Goal: Check status: Check status

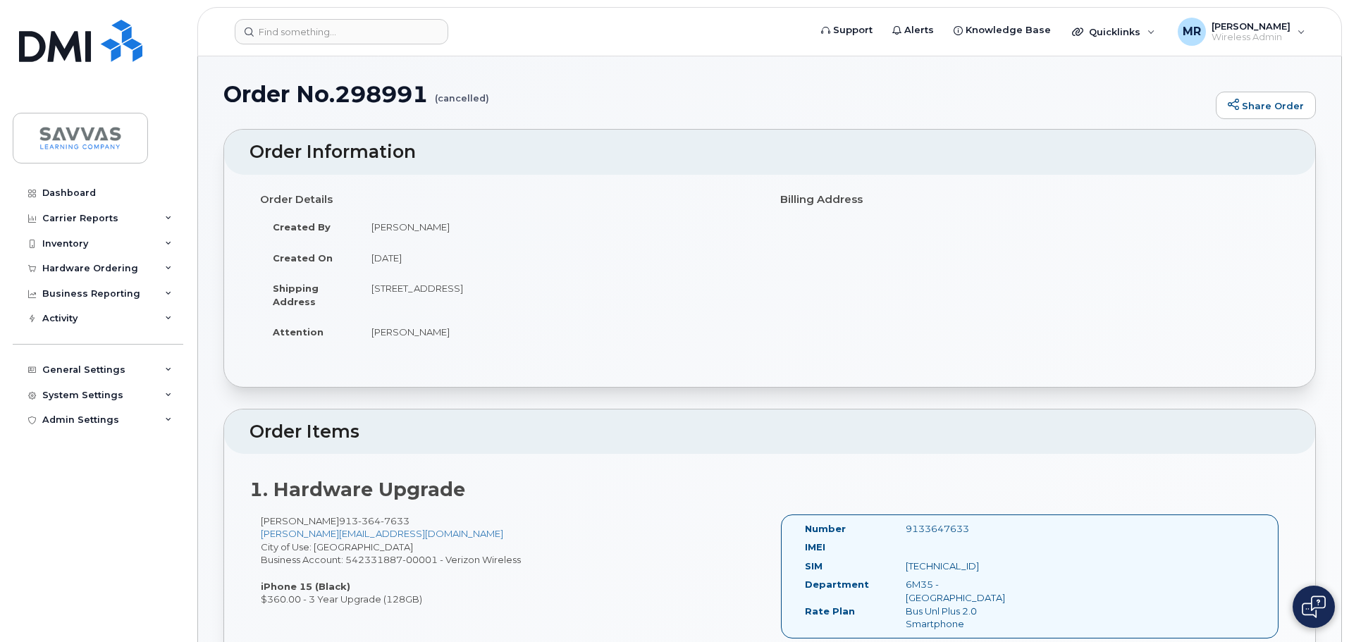
scroll to position [282, 0]
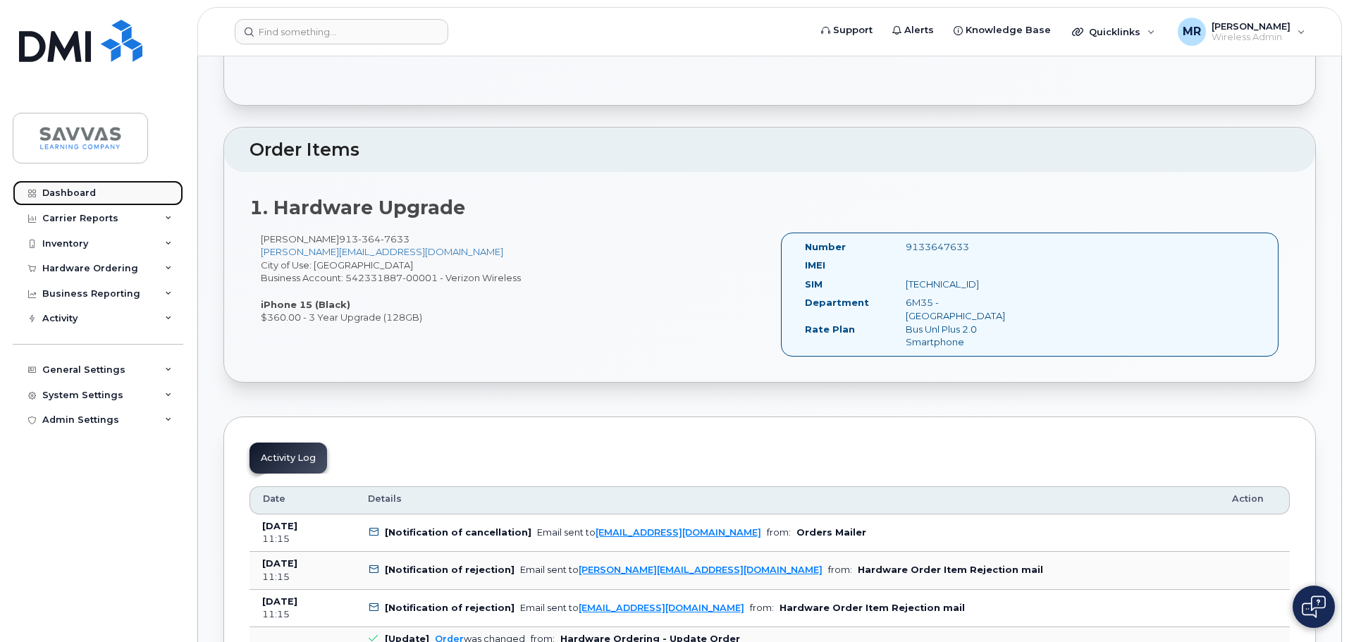
click at [48, 195] on div "Dashboard" at bounding box center [69, 192] width 54 height 11
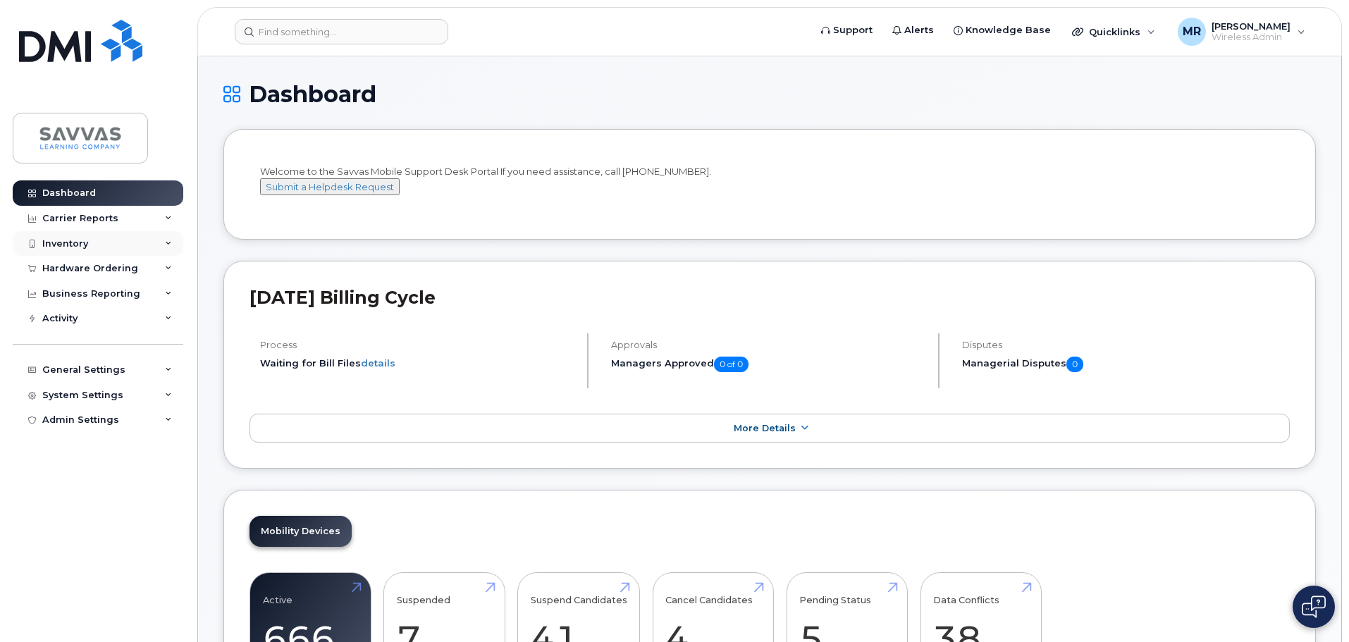
click at [87, 235] on div "Inventory" at bounding box center [98, 243] width 171 height 25
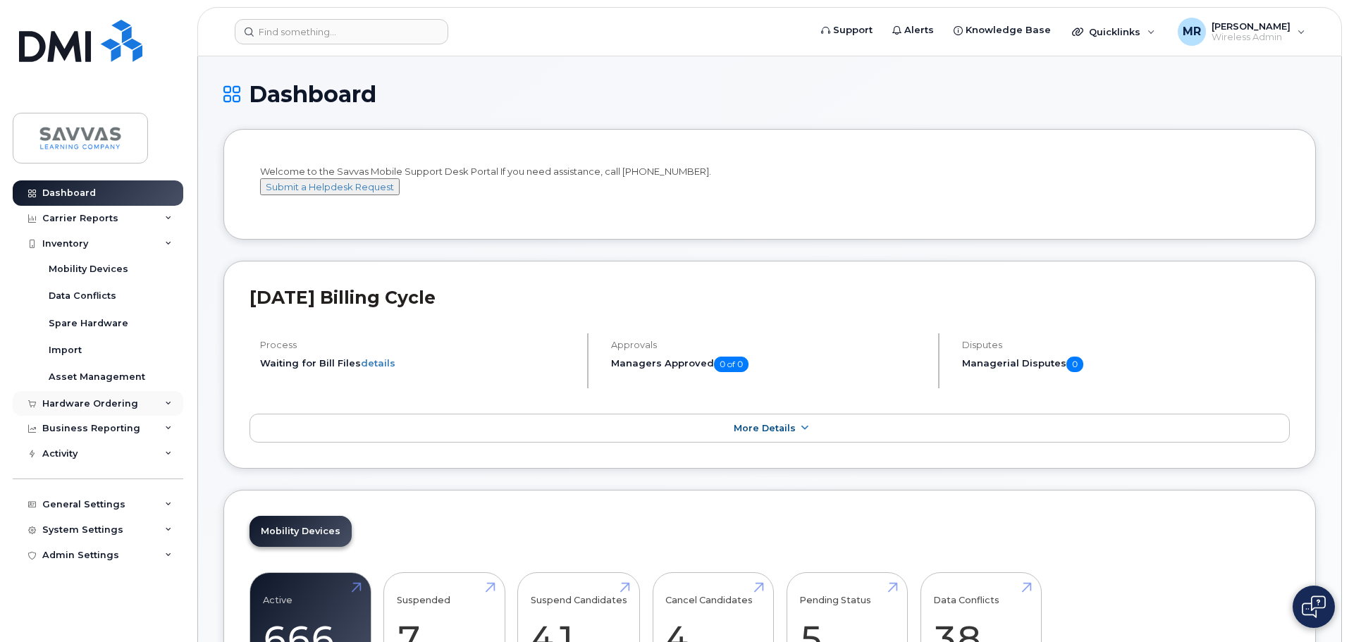
click at [155, 399] on div "Hardware Ordering" at bounding box center [98, 403] width 171 height 25
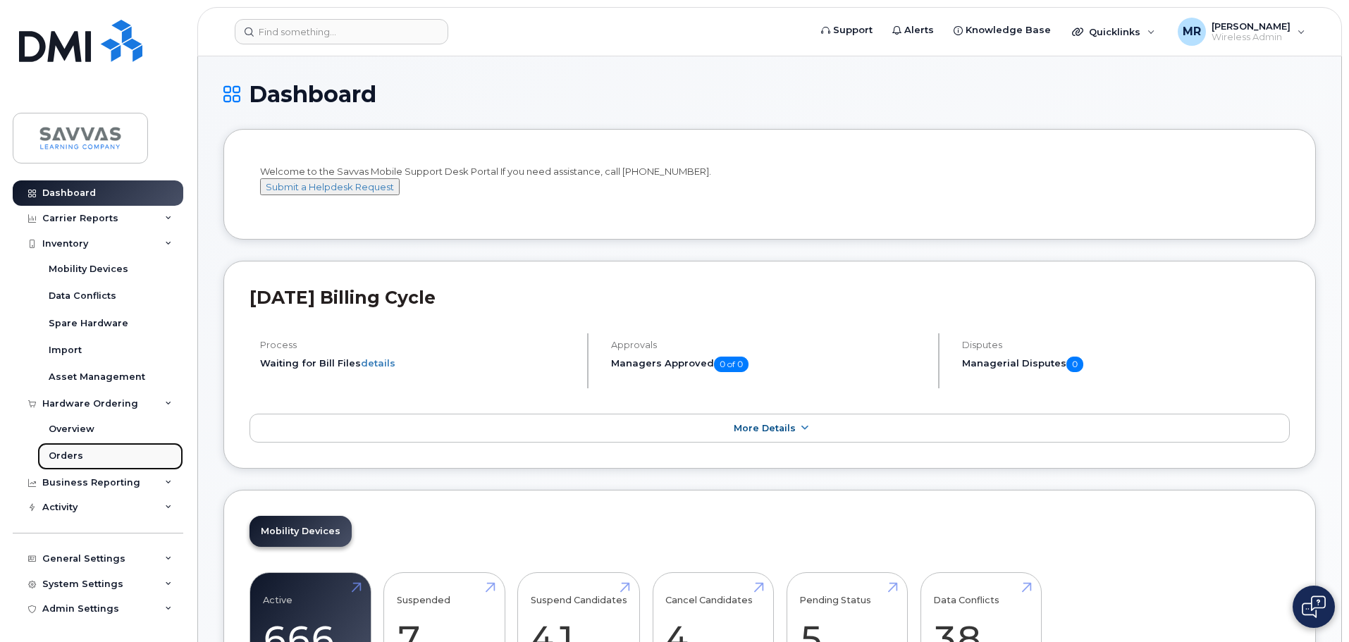
click at [97, 449] on link "Orders" at bounding box center [110, 455] width 146 height 27
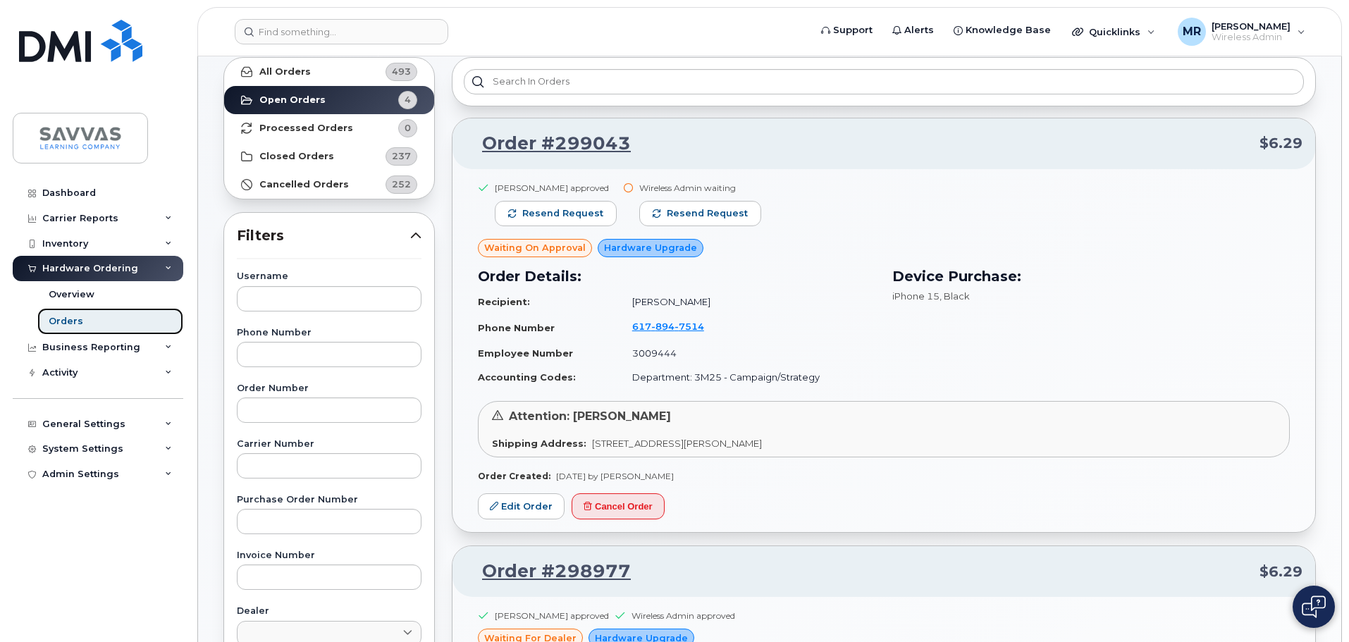
scroll to position [70, 0]
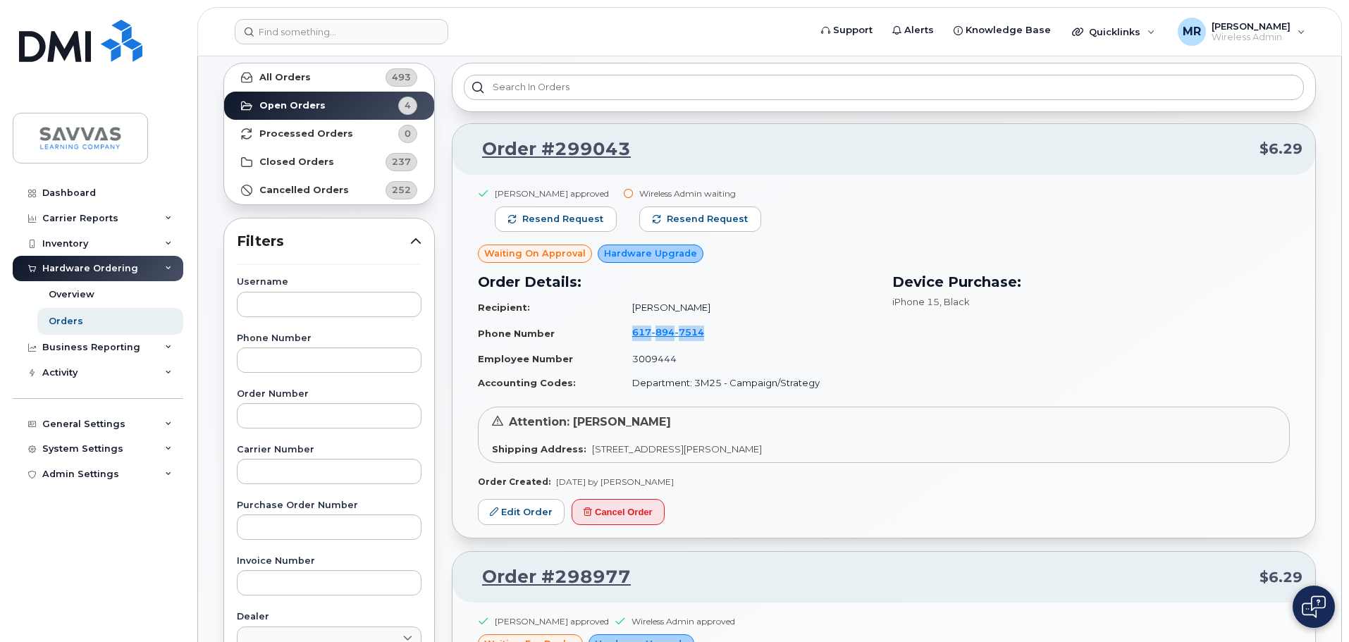
drag, startPoint x: 695, startPoint y: 328, endPoint x: 607, endPoint y: 330, distance: 87.4
click at [607, 329] on tr "Phone Number [PHONE_NUMBER]" at bounding box center [676, 333] width 397 height 27
copy tr "[PHONE_NUMBER]"
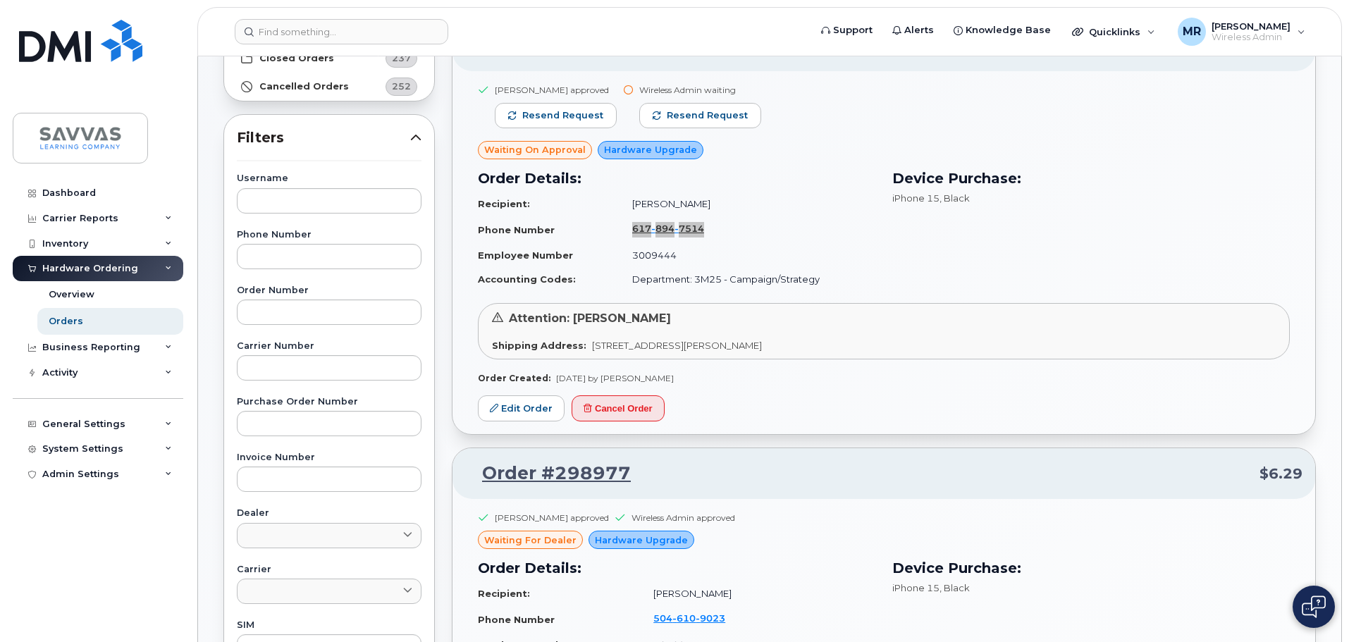
scroll to position [0, 0]
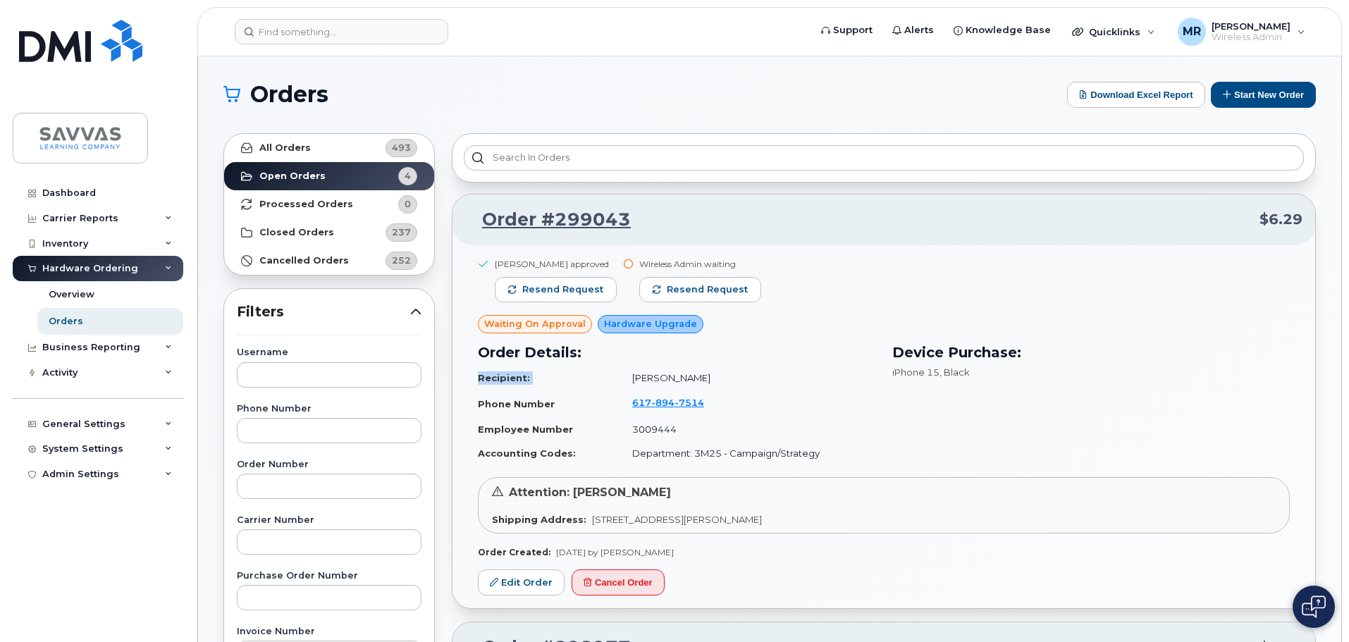
drag, startPoint x: 695, startPoint y: 364, endPoint x: 613, endPoint y: 372, distance: 82.8
click at [613, 372] on div "Order Details: Recipient: [PERSON_NAME] Phone Number [PHONE_NUMBER] Employee Nu…" at bounding box center [676, 403] width 414 height 141
click at [819, 371] on td "[PERSON_NAME]" at bounding box center [747, 378] width 256 height 25
drag, startPoint x: 696, startPoint y: 376, endPoint x: 622, endPoint y: 375, distance: 74.0
click at [622, 375] on td "[PERSON_NAME]" at bounding box center [747, 378] width 256 height 25
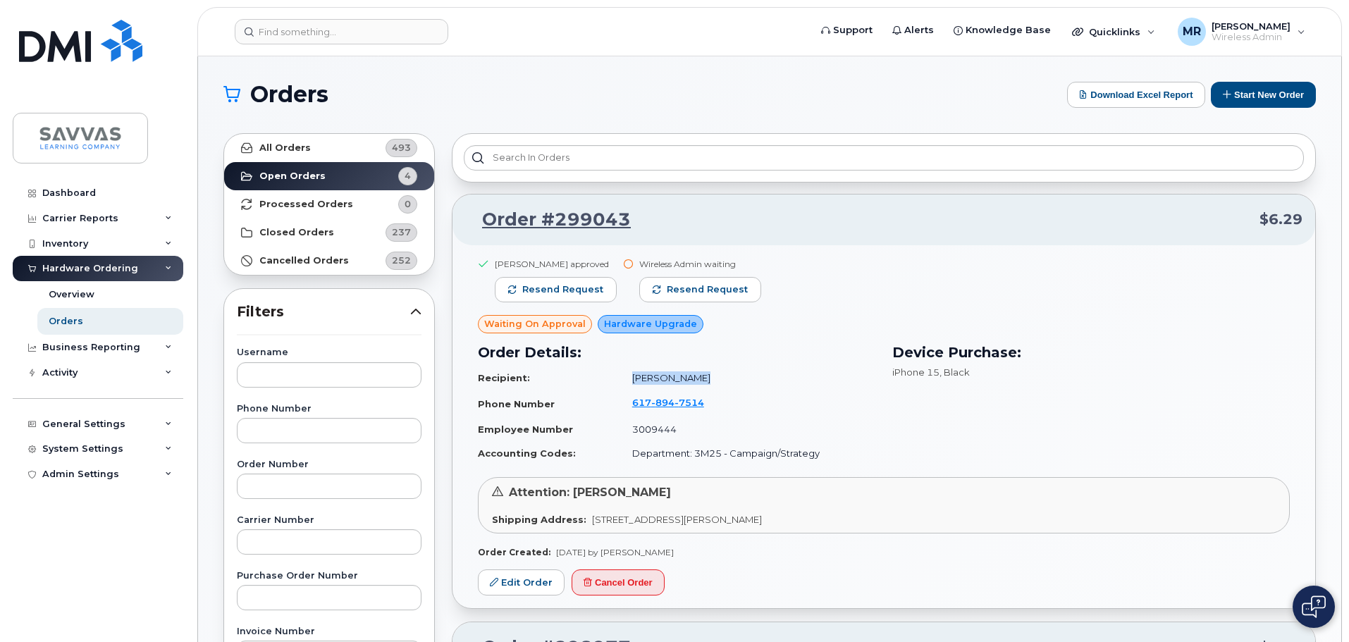
copy td "[PERSON_NAME]"
drag, startPoint x: 565, startPoint y: 209, endPoint x: 576, endPoint y: 221, distance: 17.0
click at [564, 208] on link "Order #299043" at bounding box center [548, 219] width 166 height 25
